Goal: Task Accomplishment & Management: Complete application form

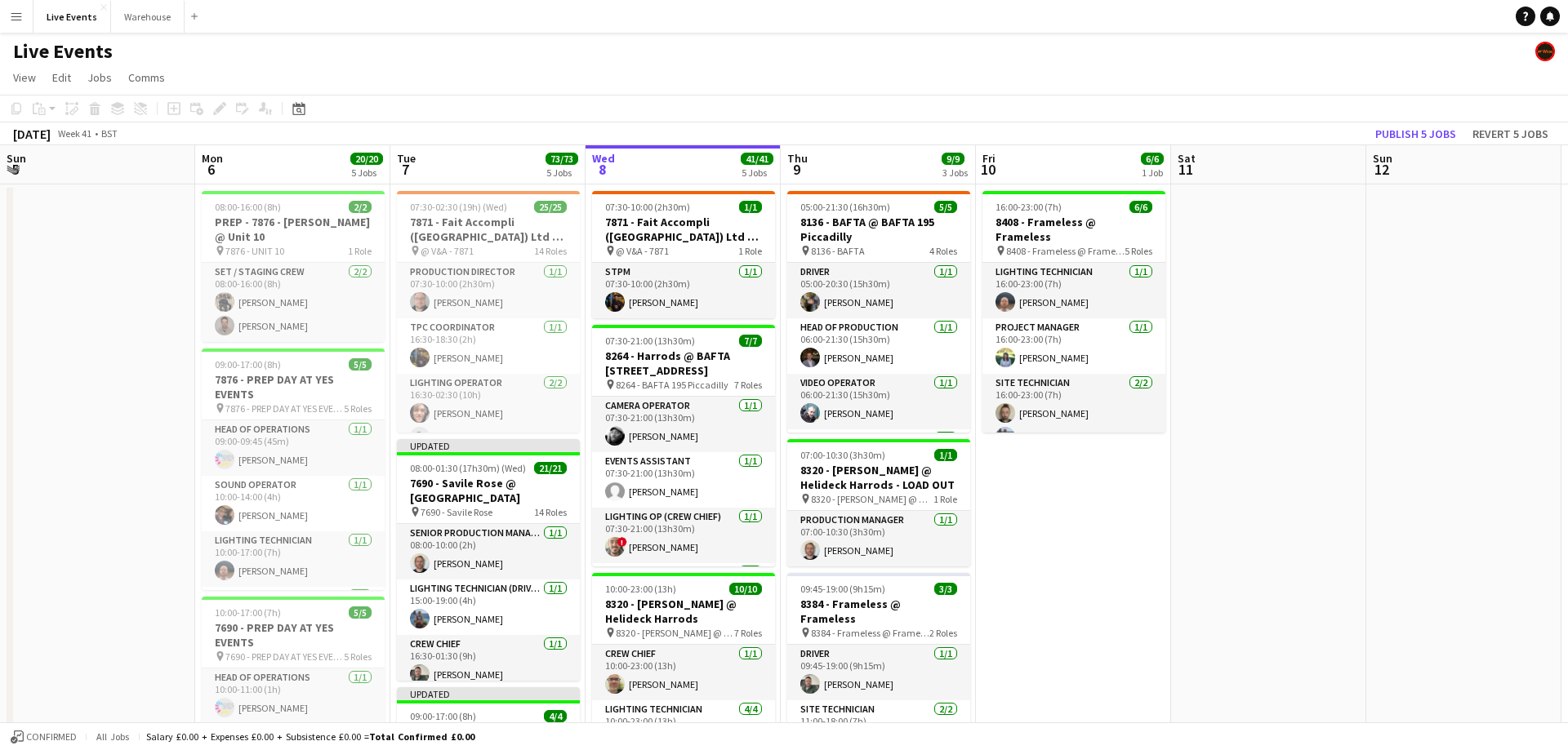
scroll to position [0, 391]
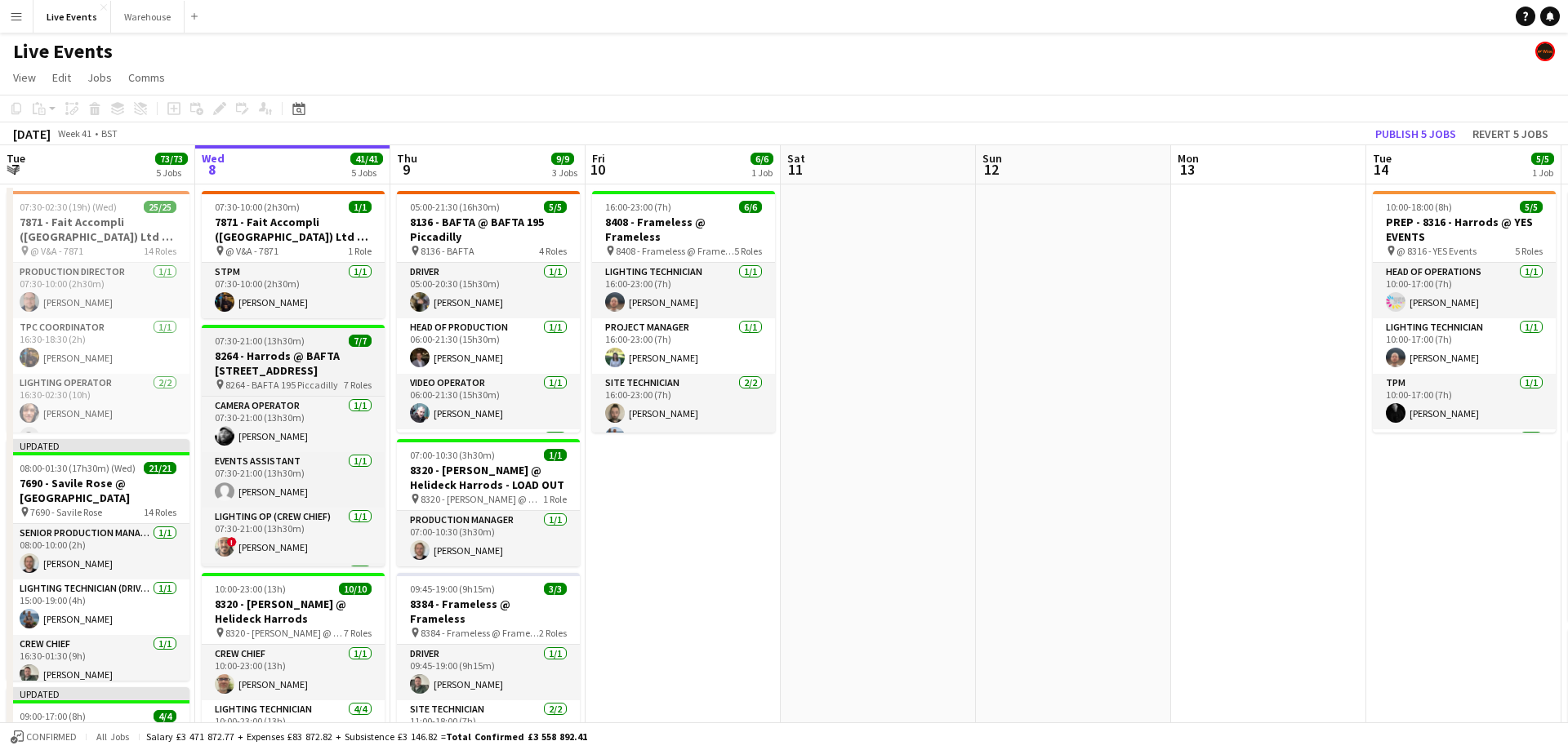
click at [329, 361] on h3 "8264 - Harrods @ BAFTA [STREET_ADDRESS]" at bounding box center [293, 363] width 183 height 30
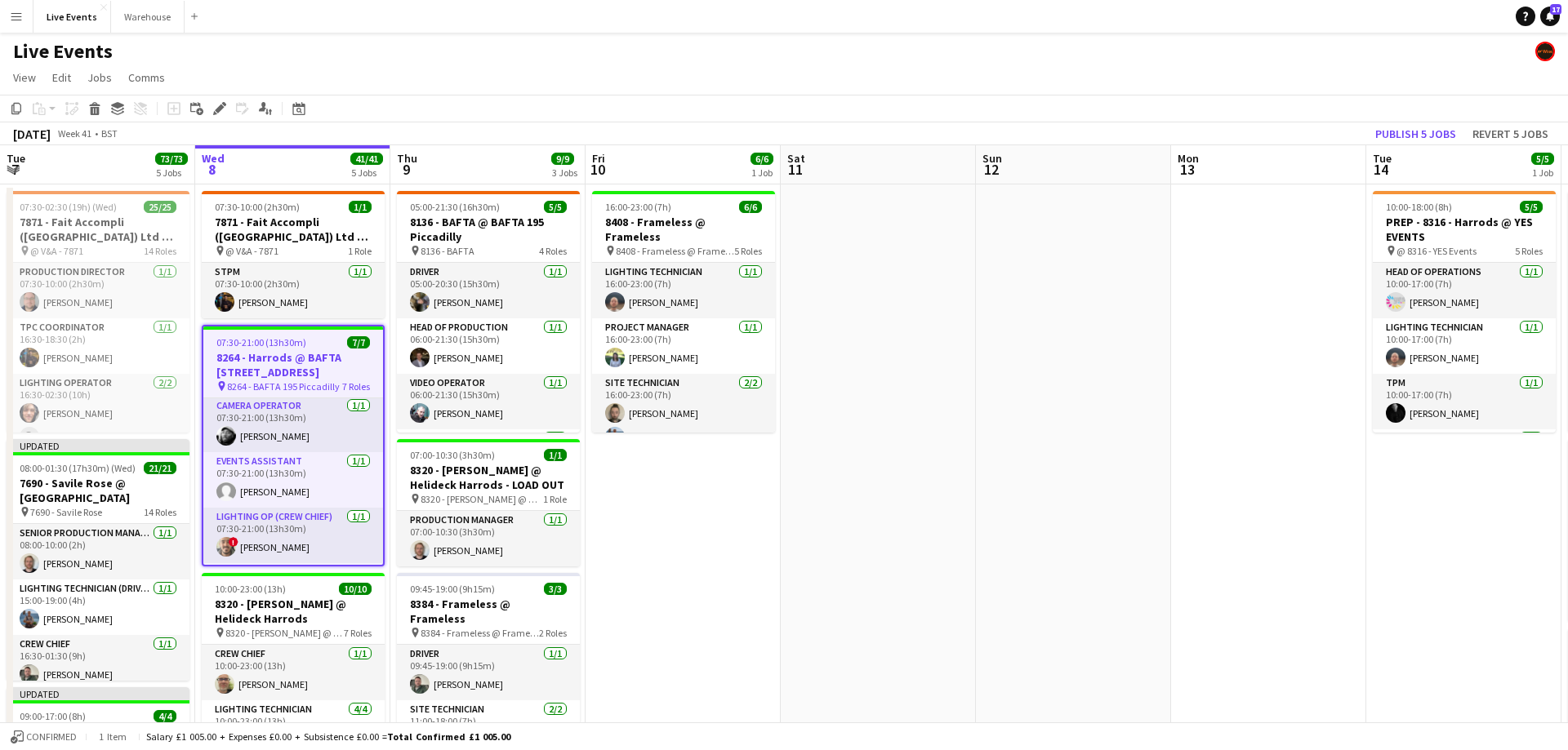
scroll to position [0, 0]
click at [222, 107] on icon at bounding box center [219, 109] width 9 height 9
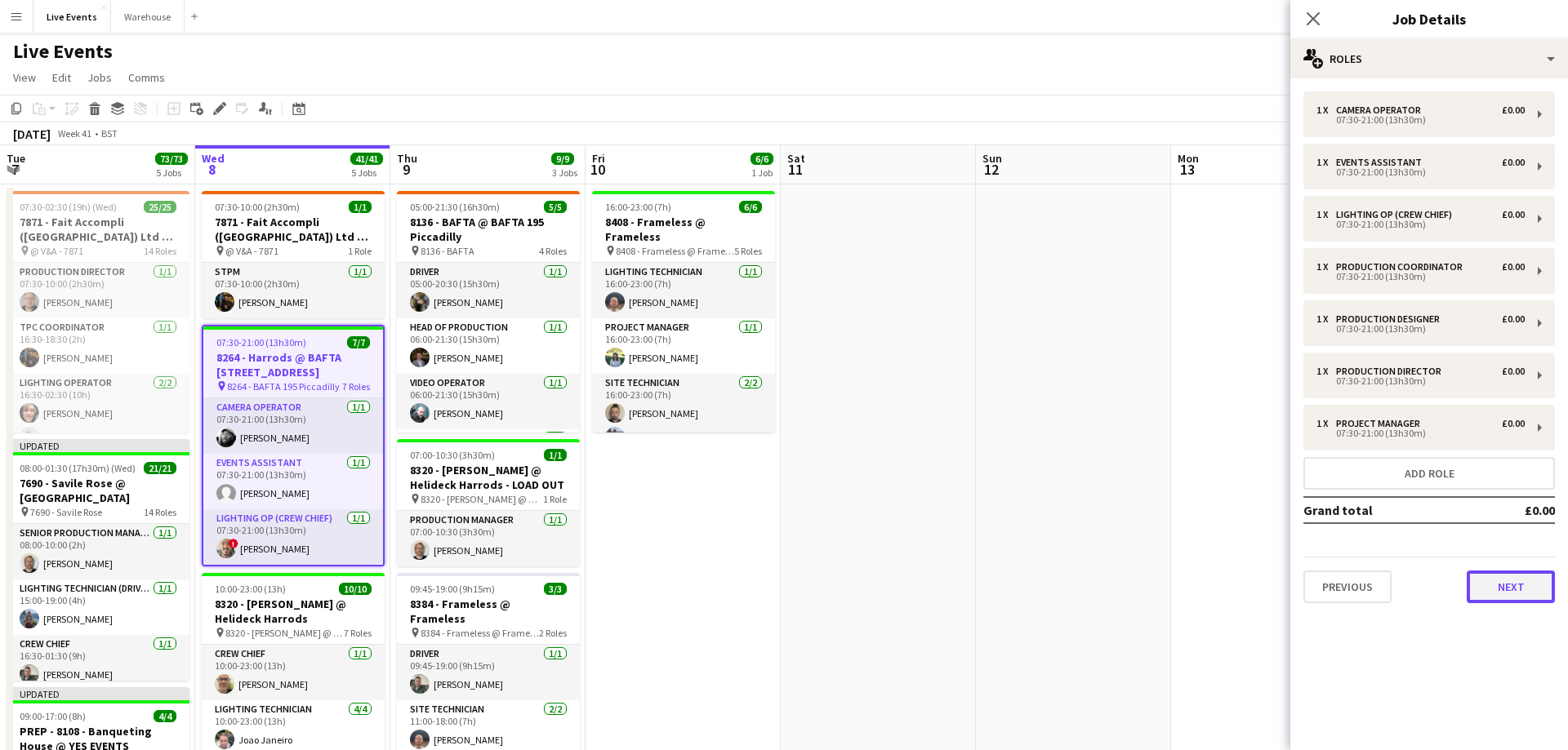
click at [1488, 594] on button "Next" at bounding box center [1510, 586] width 89 height 33
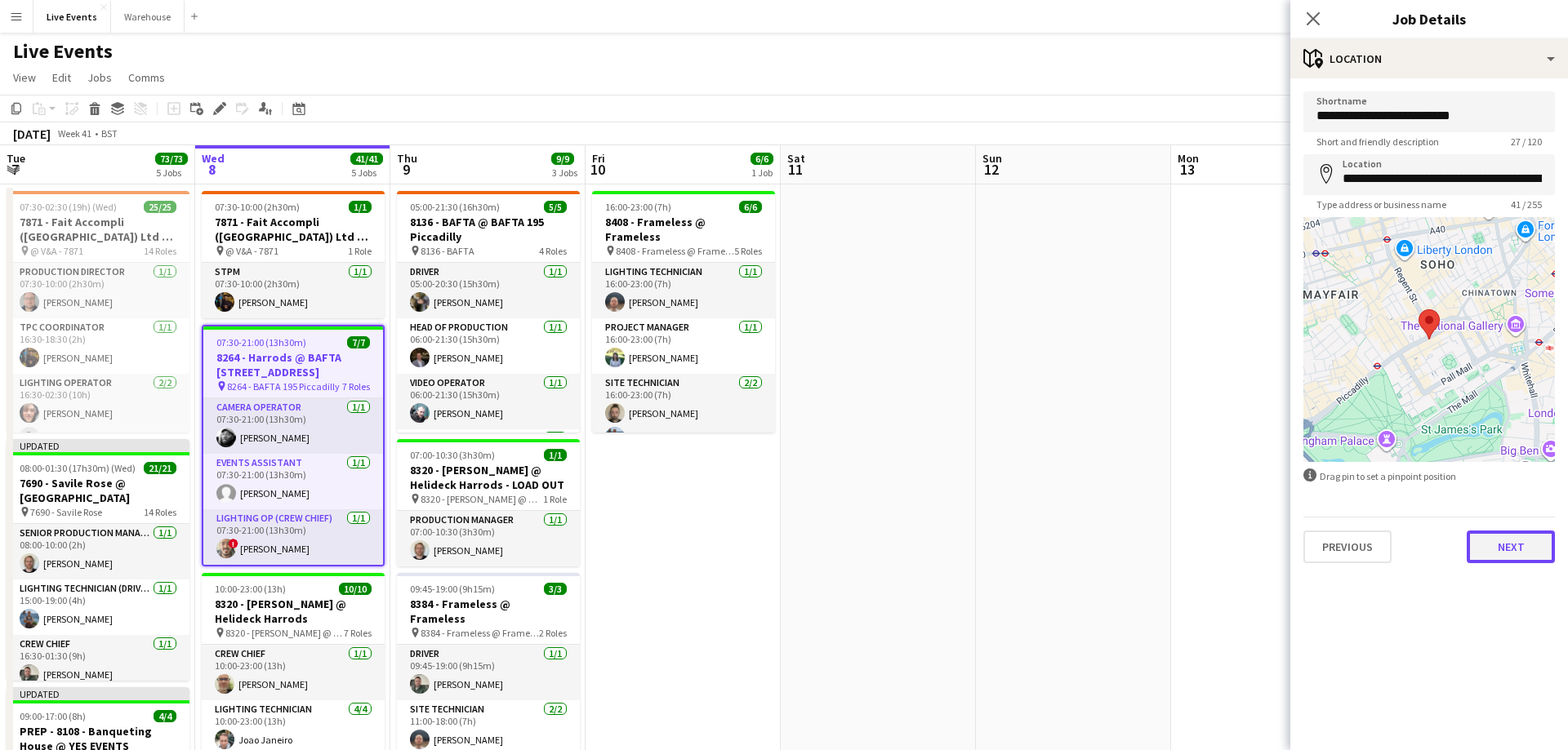
click at [1490, 542] on button "Next" at bounding box center [1510, 546] width 89 height 33
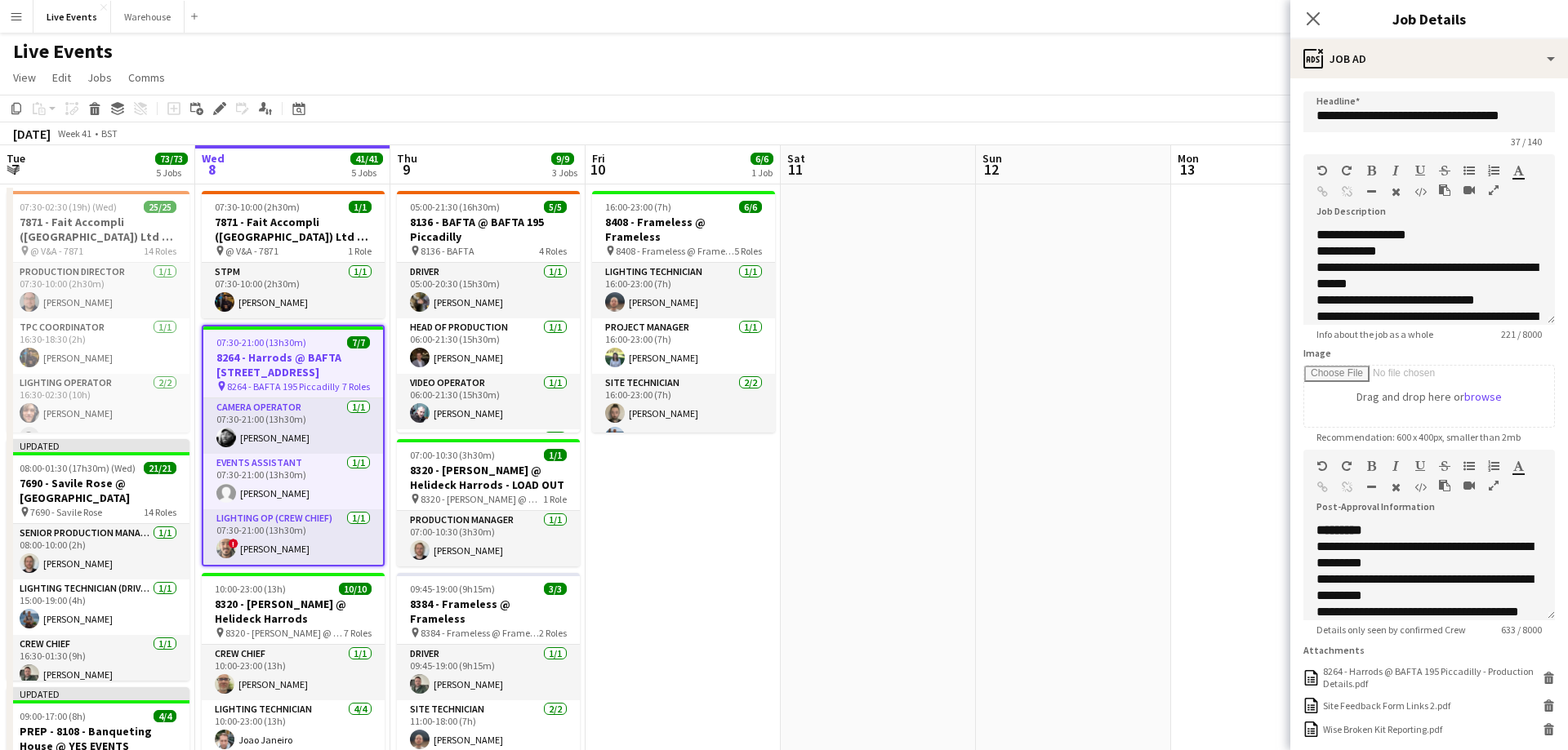
scroll to position [126, 0]
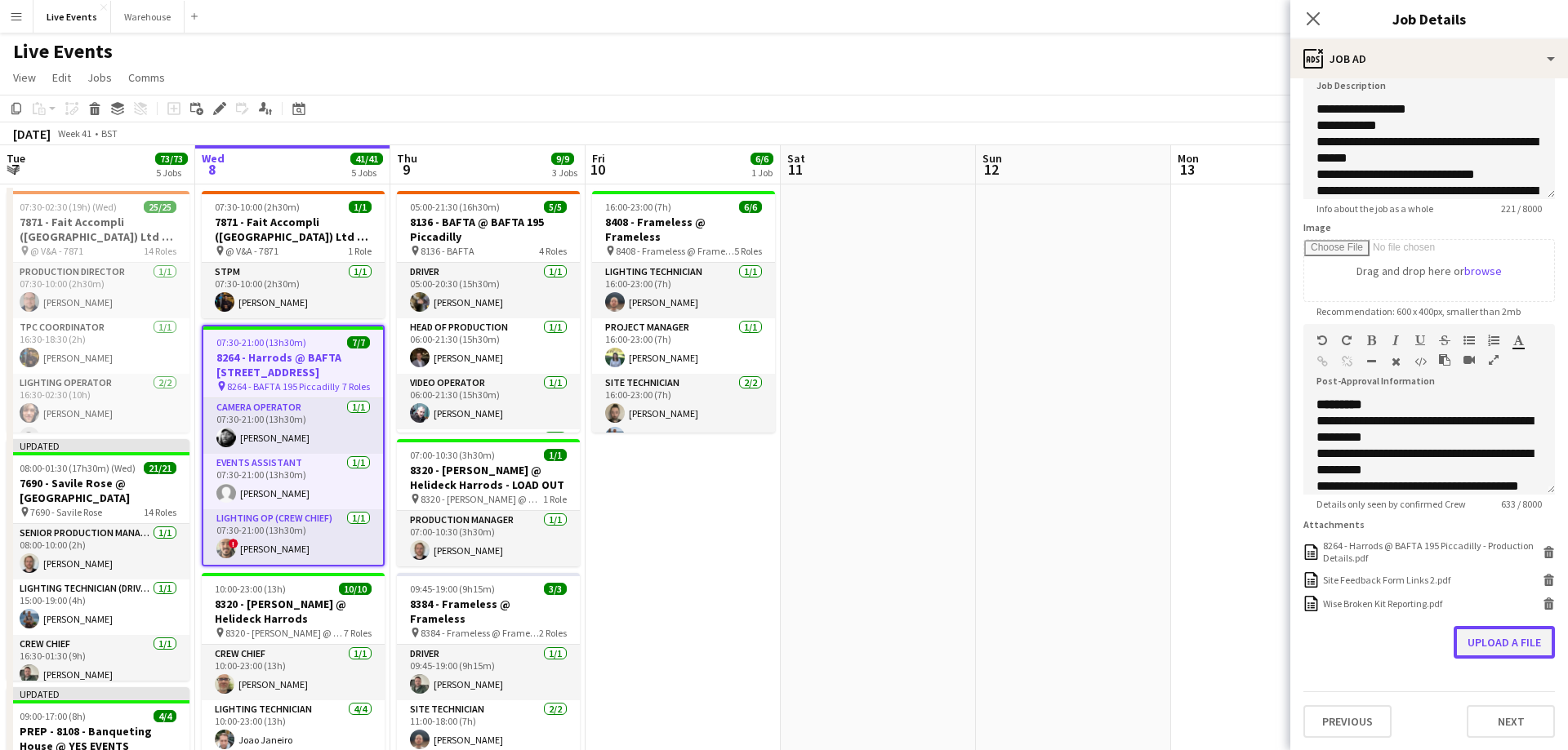
click at [1475, 648] on button "Upload a file" at bounding box center [1504, 642] width 102 height 33
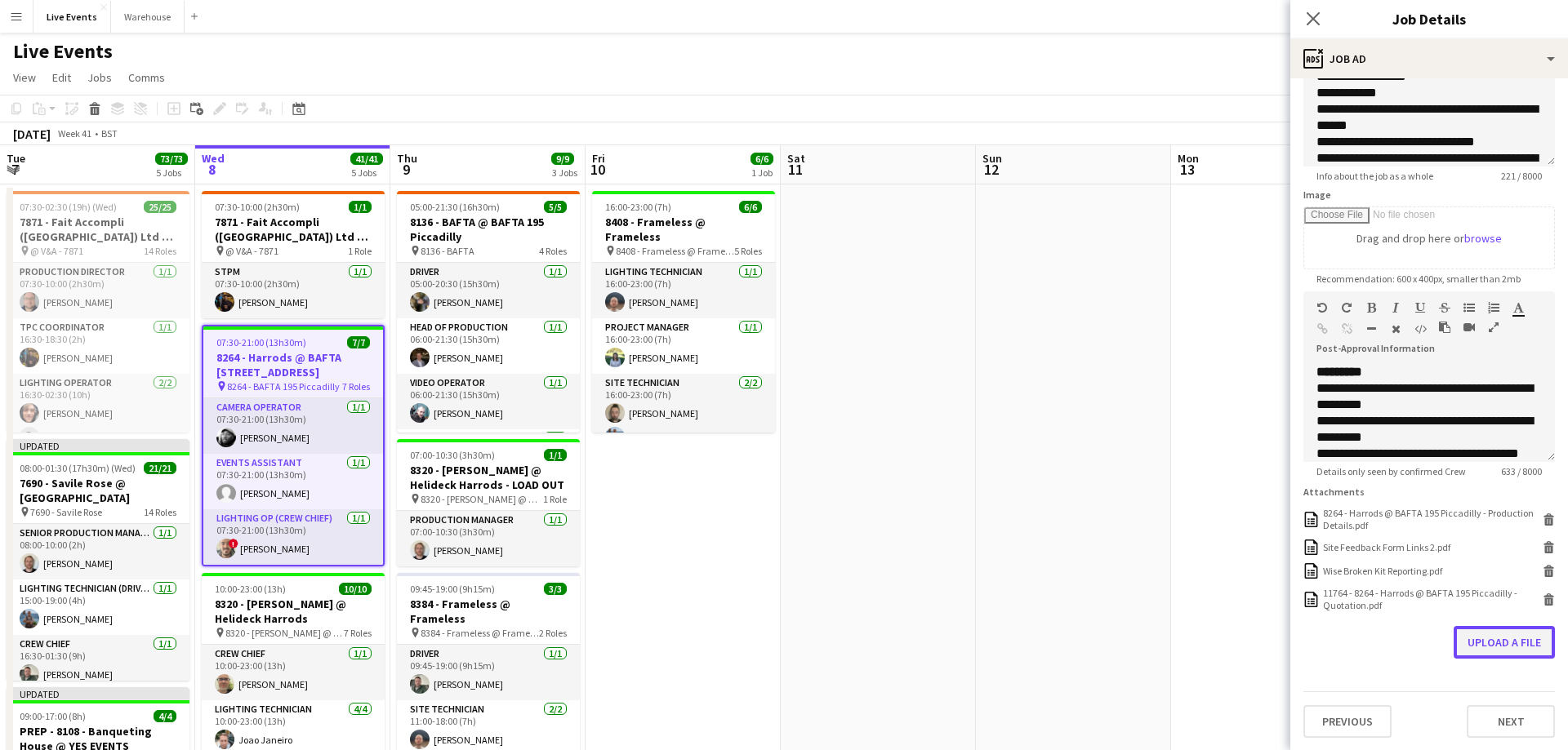
click at [1520, 644] on button "Upload a file" at bounding box center [1504, 642] width 102 height 33
click at [1495, 667] on button "Upload a file" at bounding box center [1504, 675] width 102 height 33
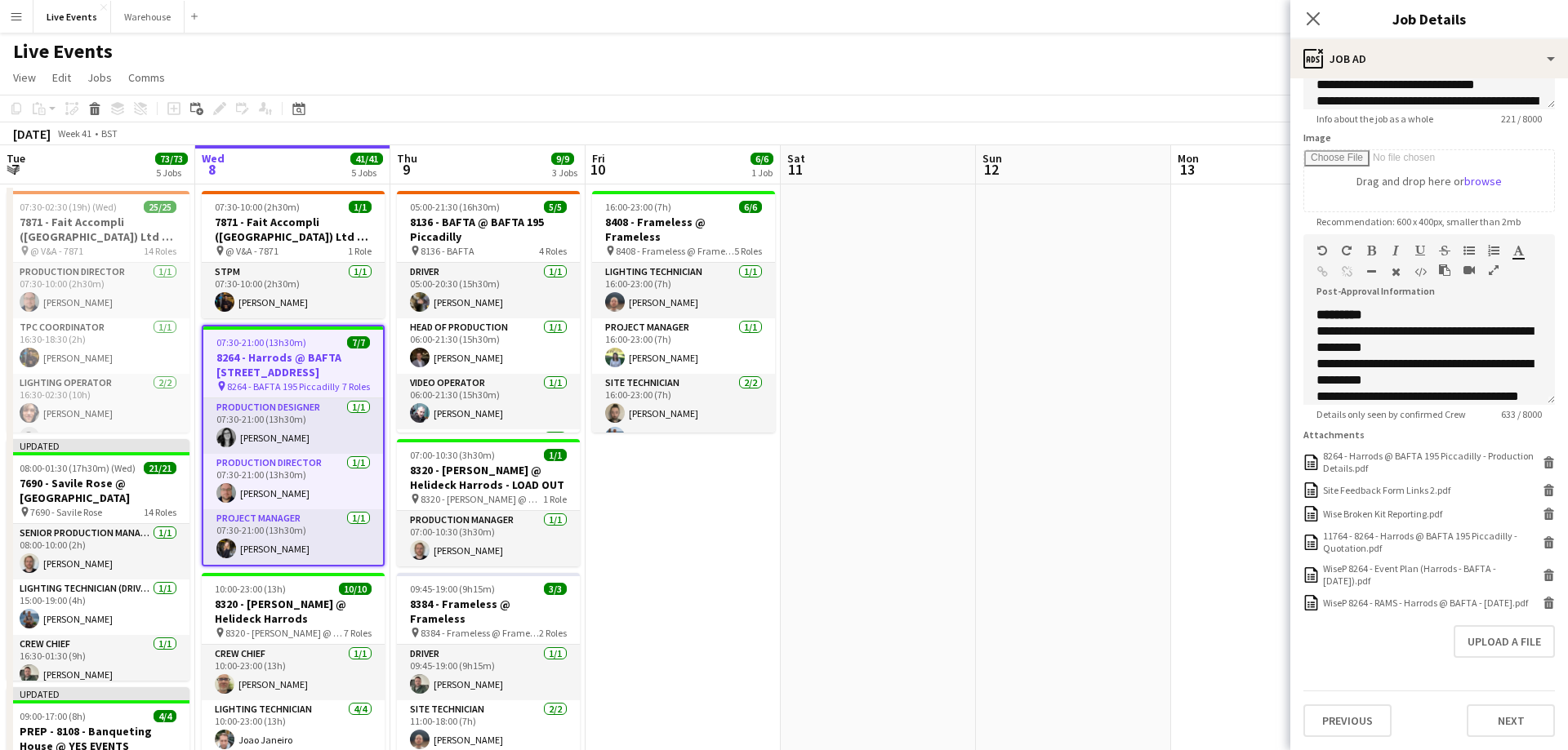
scroll to position [0, 0]
click at [1496, 711] on button "Next" at bounding box center [1510, 720] width 89 height 33
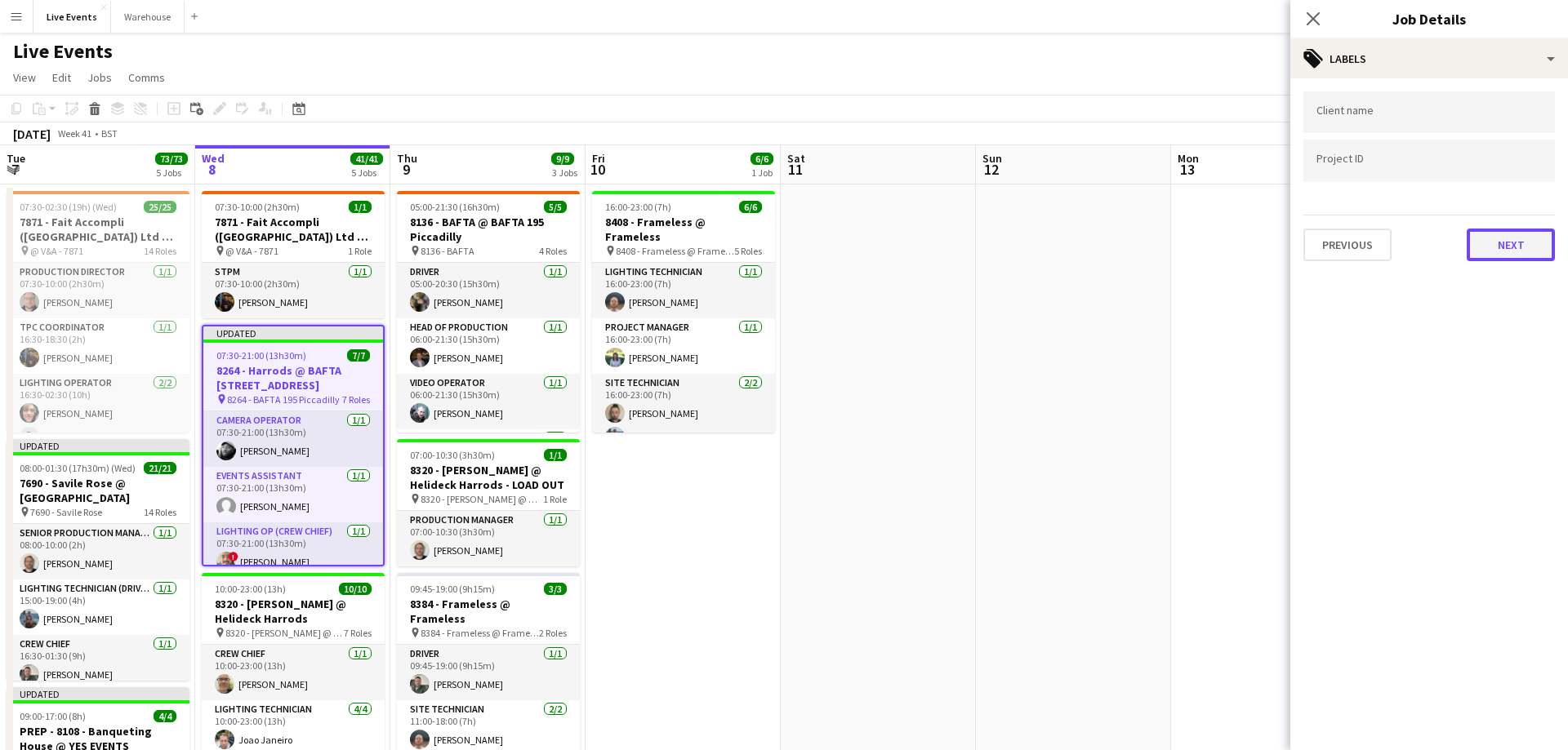
click at [1494, 245] on button "Next" at bounding box center [1510, 244] width 89 height 33
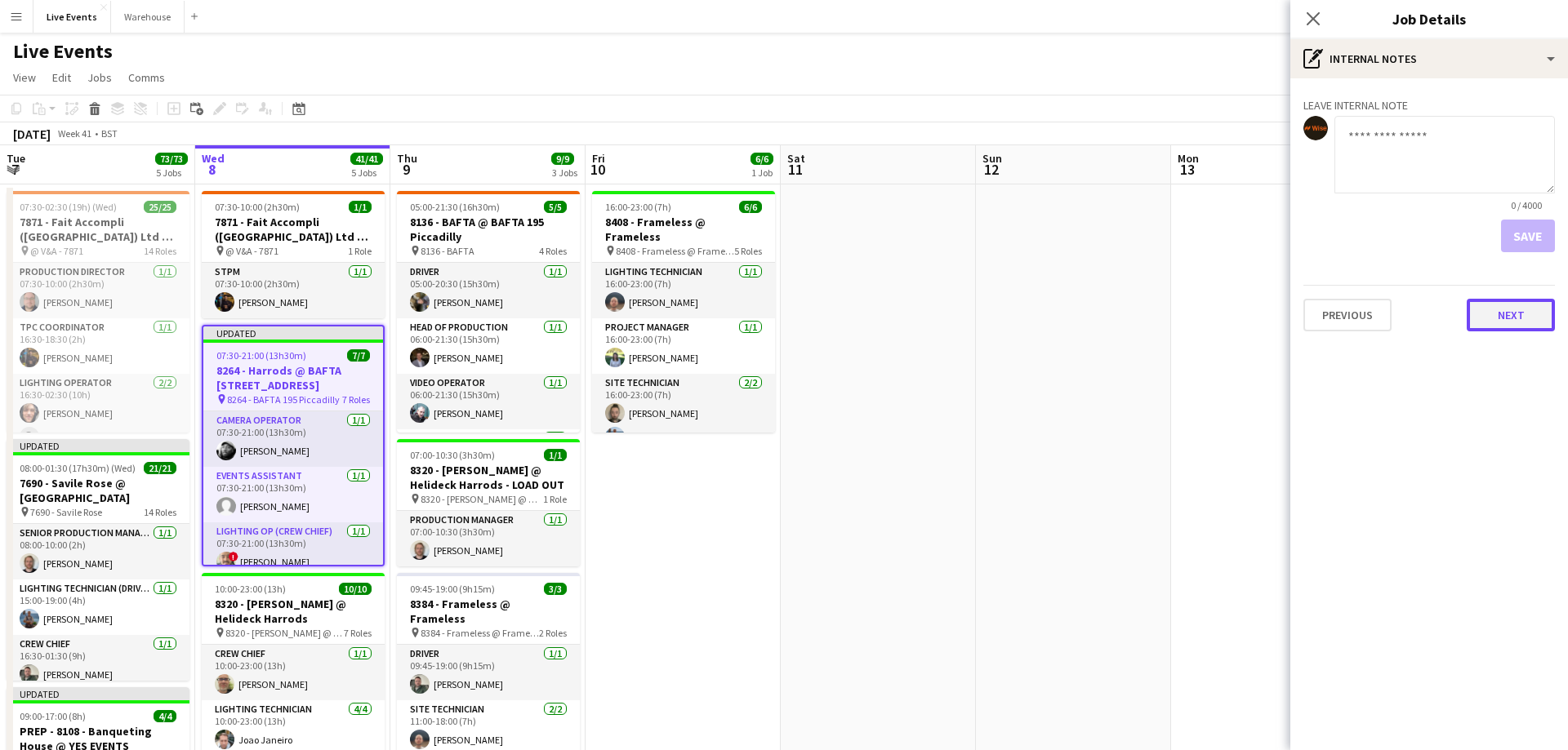
click at [1497, 312] on button "Next" at bounding box center [1510, 315] width 89 height 33
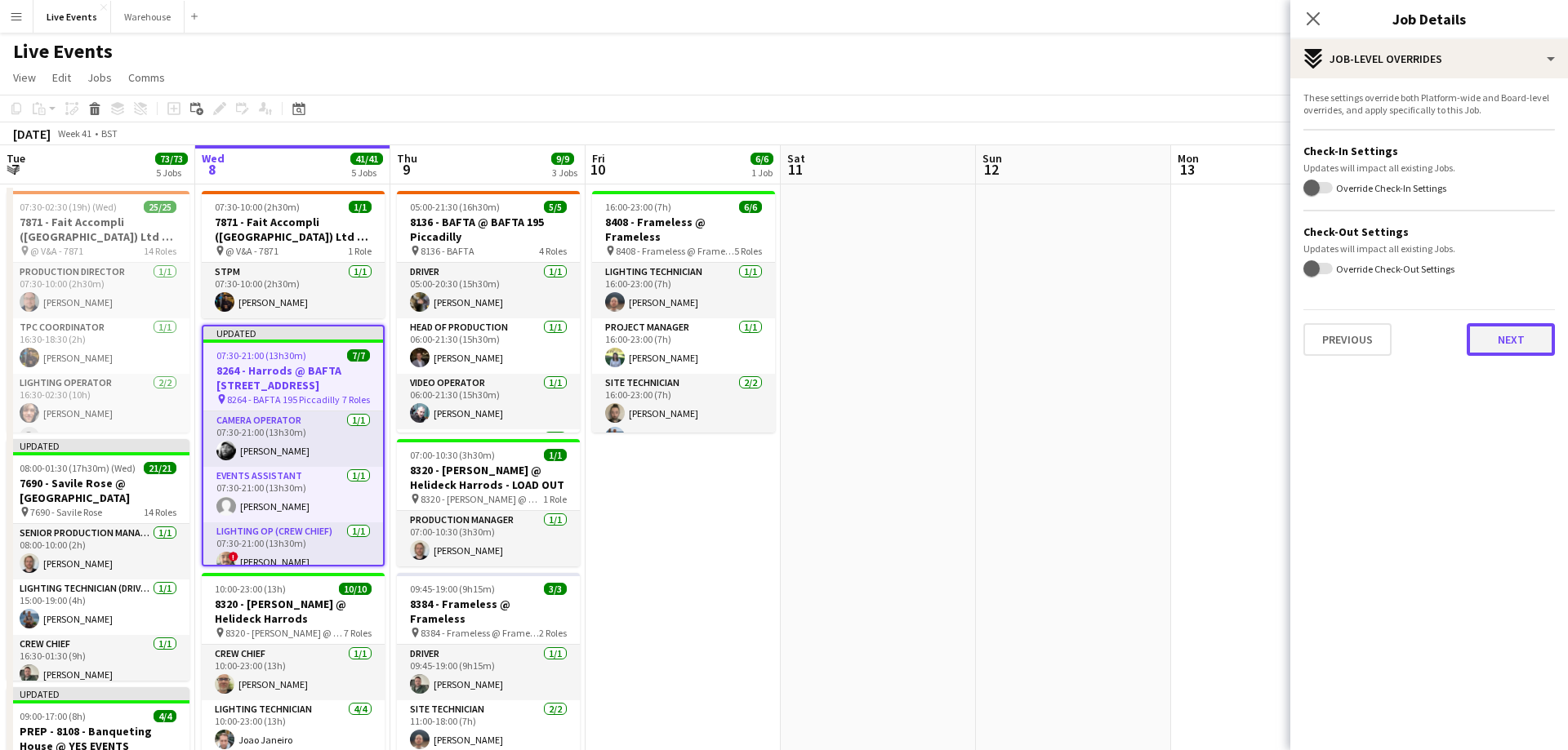
click at [1491, 338] on button "Next" at bounding box center [1510, 339] width 89 height 33
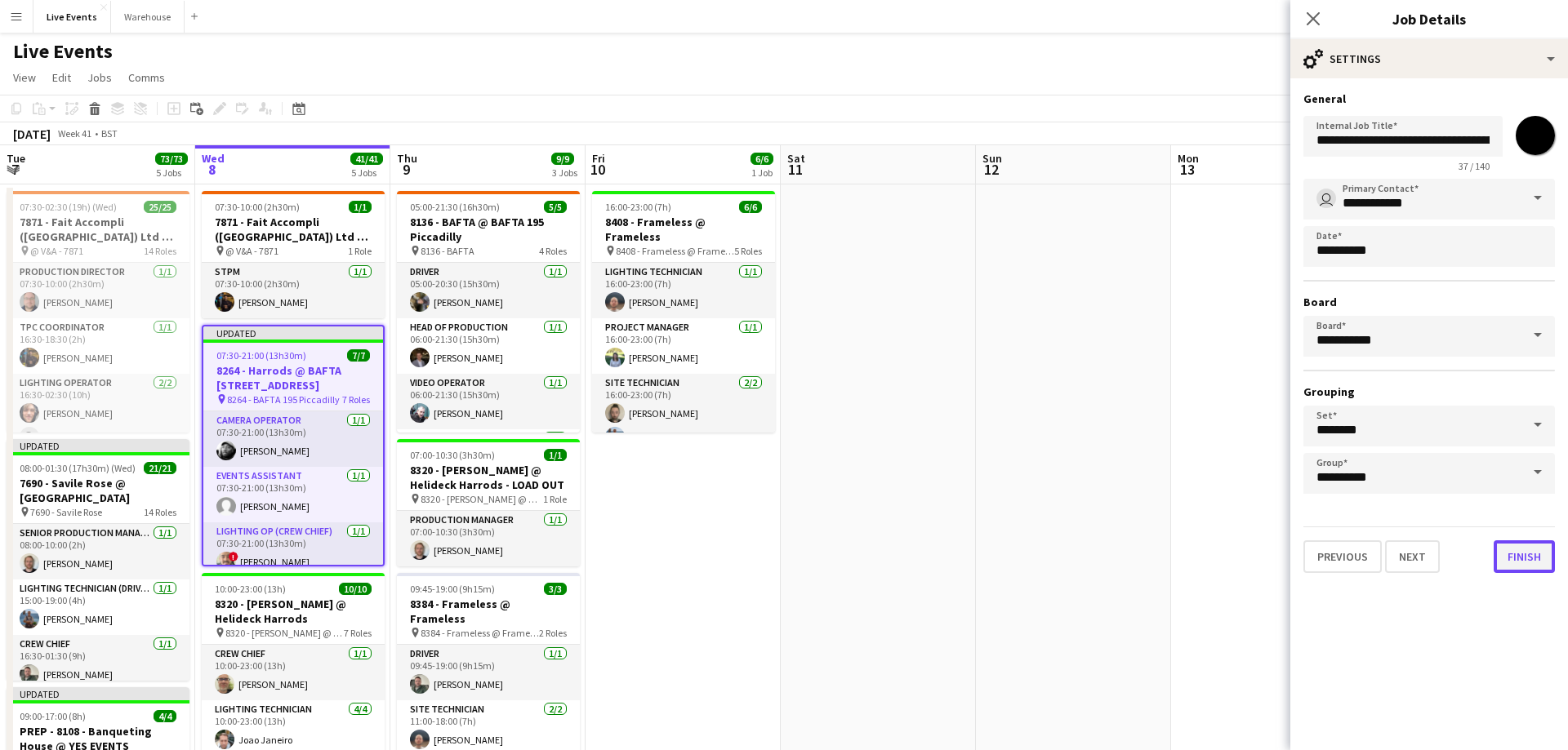
click at [1509, 566] on button "Finish" at bounding box center [1524, 556] width 62 height 33
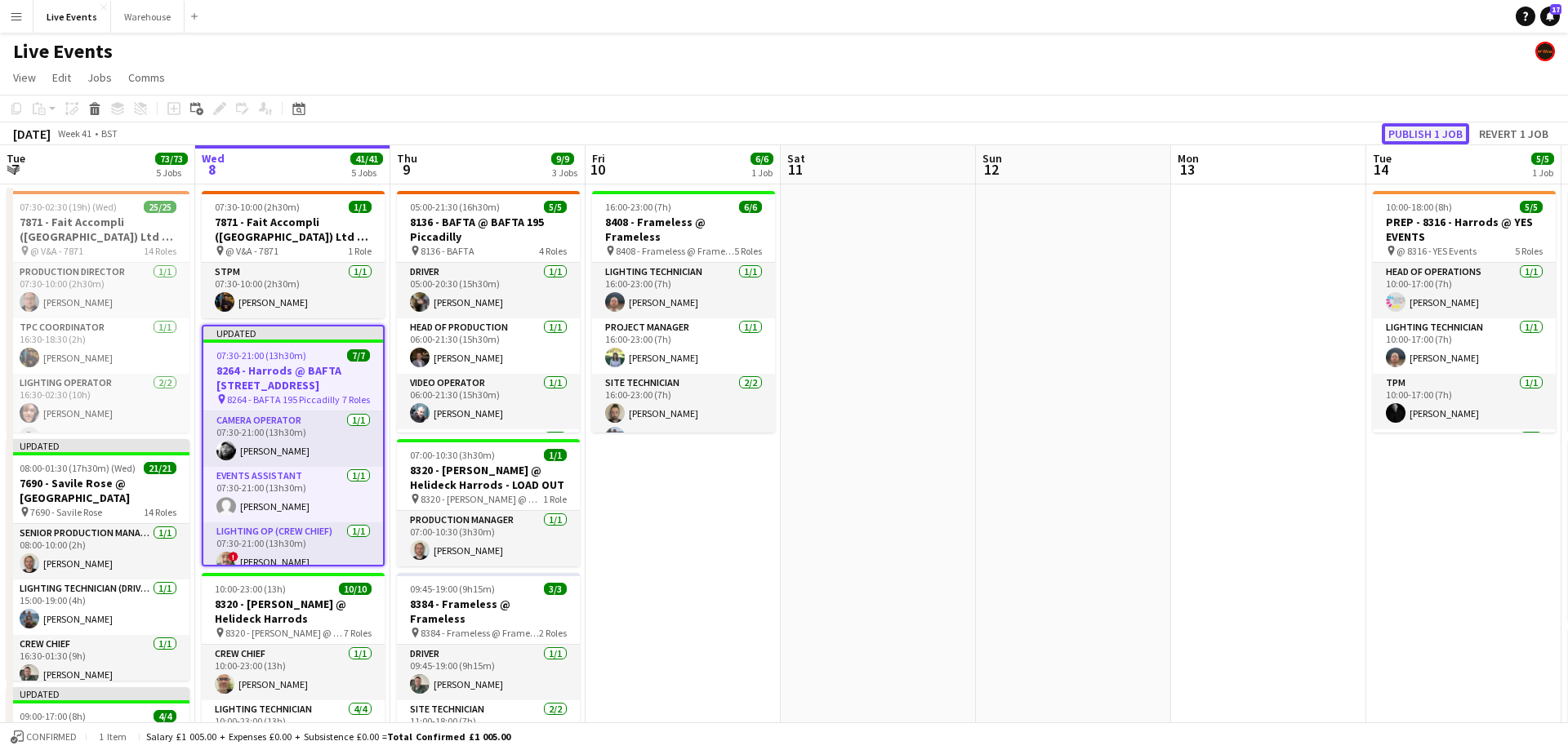
click at [1437, 129] on button "Publish 1 job" at bounding box center [1425, 133] width 88 height 21
